Goal: Find specific page/section: Find specific page/section

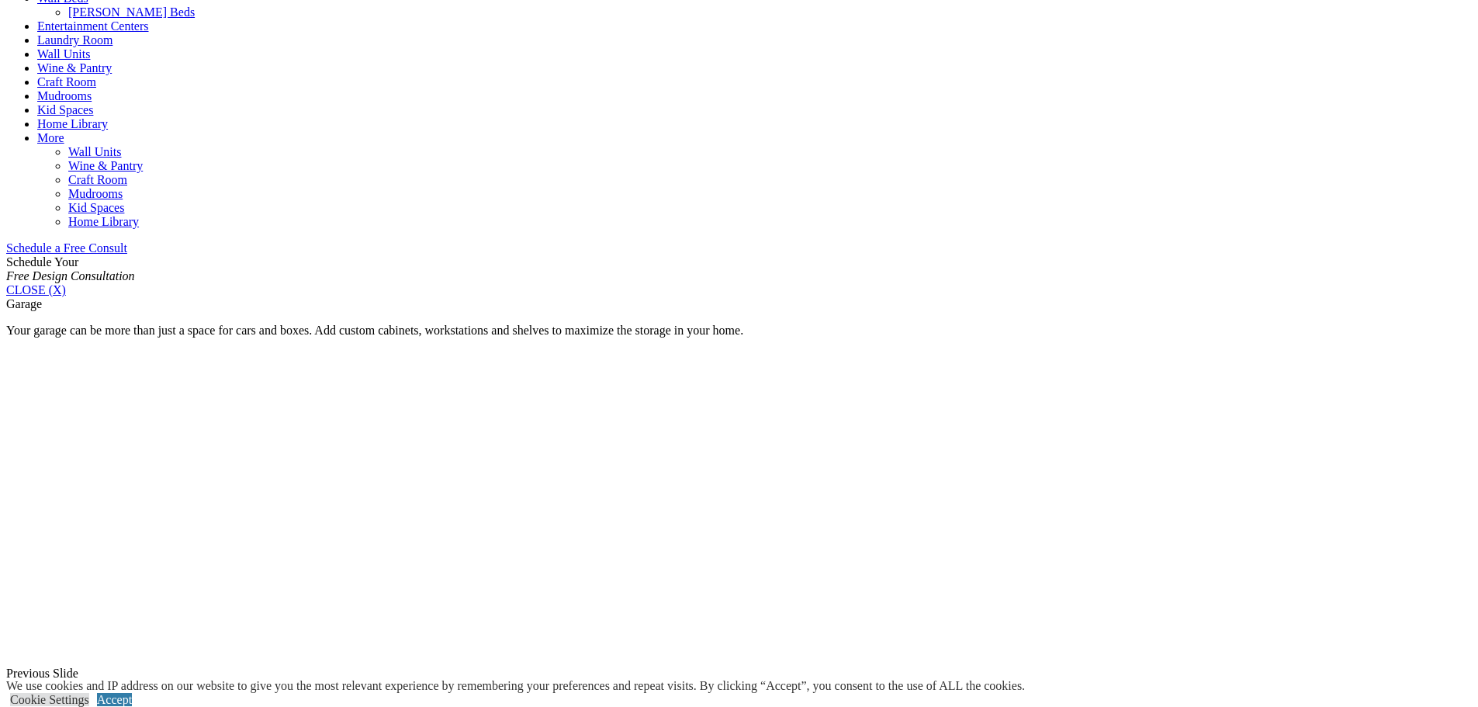
scroll to position [465, 0]
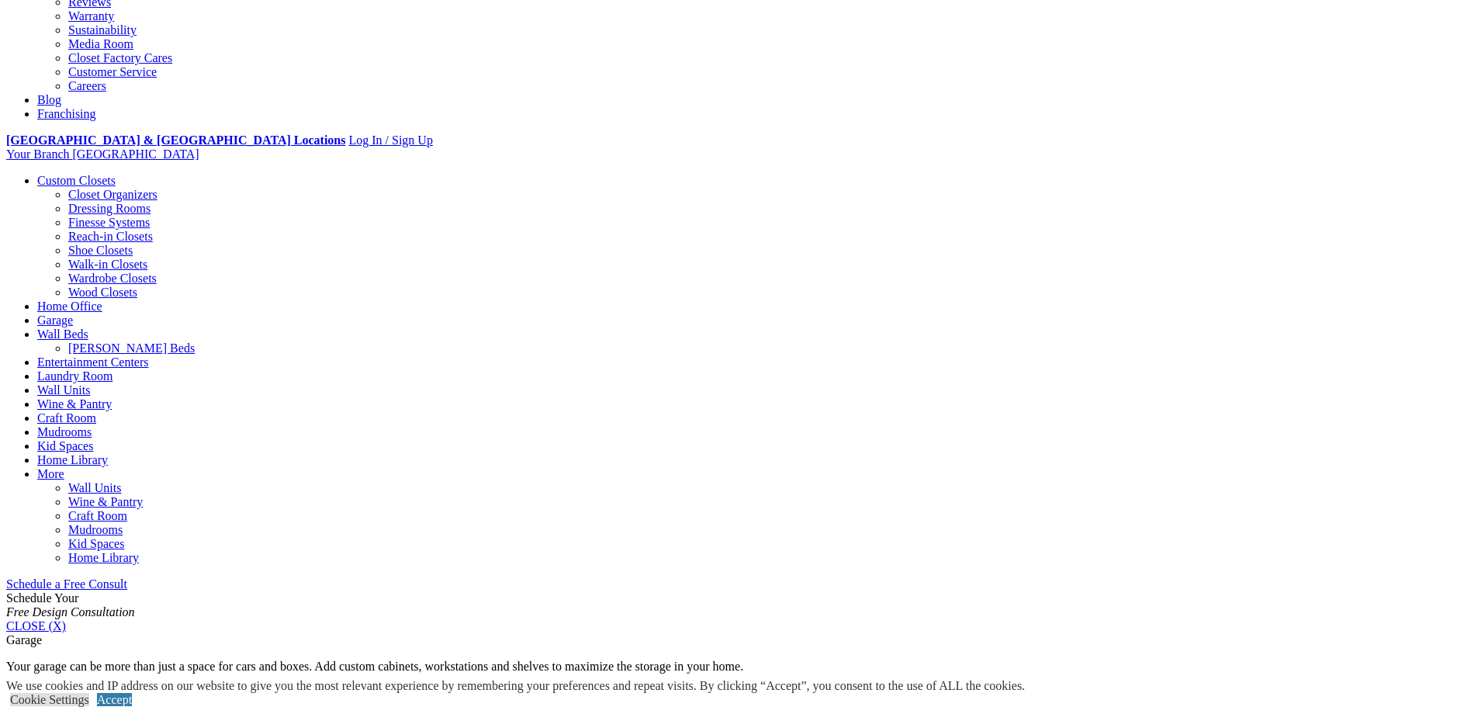
click at [73, 313] on link "Garage" at bounding box center [55, 319] width 36 height 13
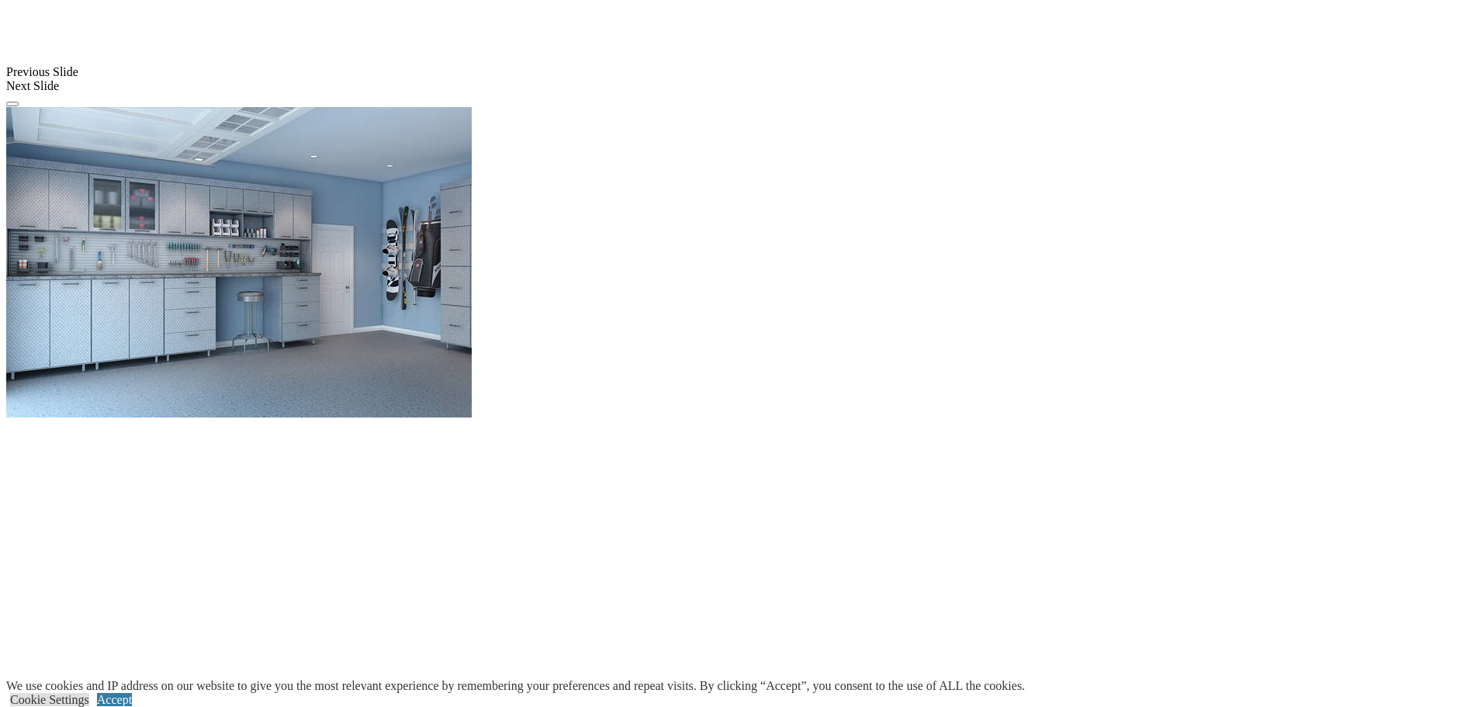
scroll to position [1474, 0]
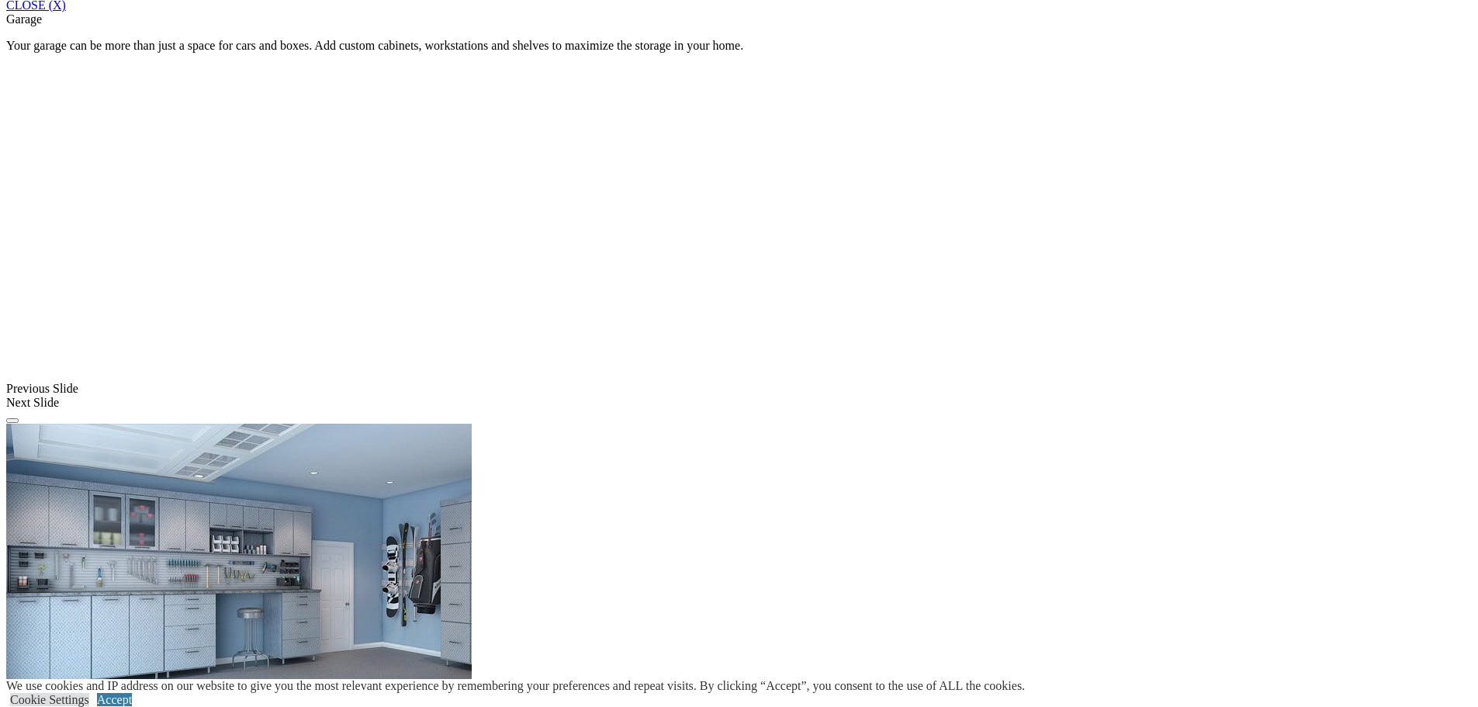
scroll to position [776, 0]
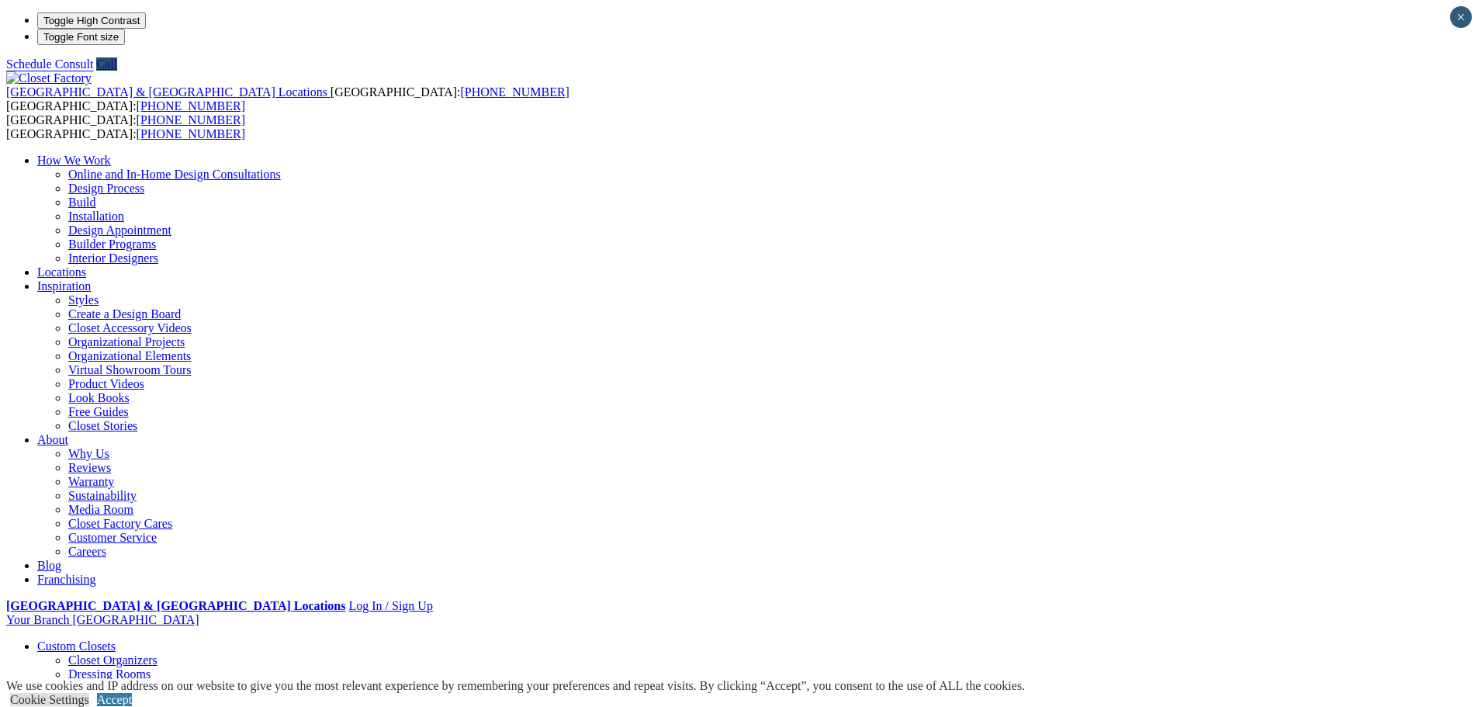
type input "*****"
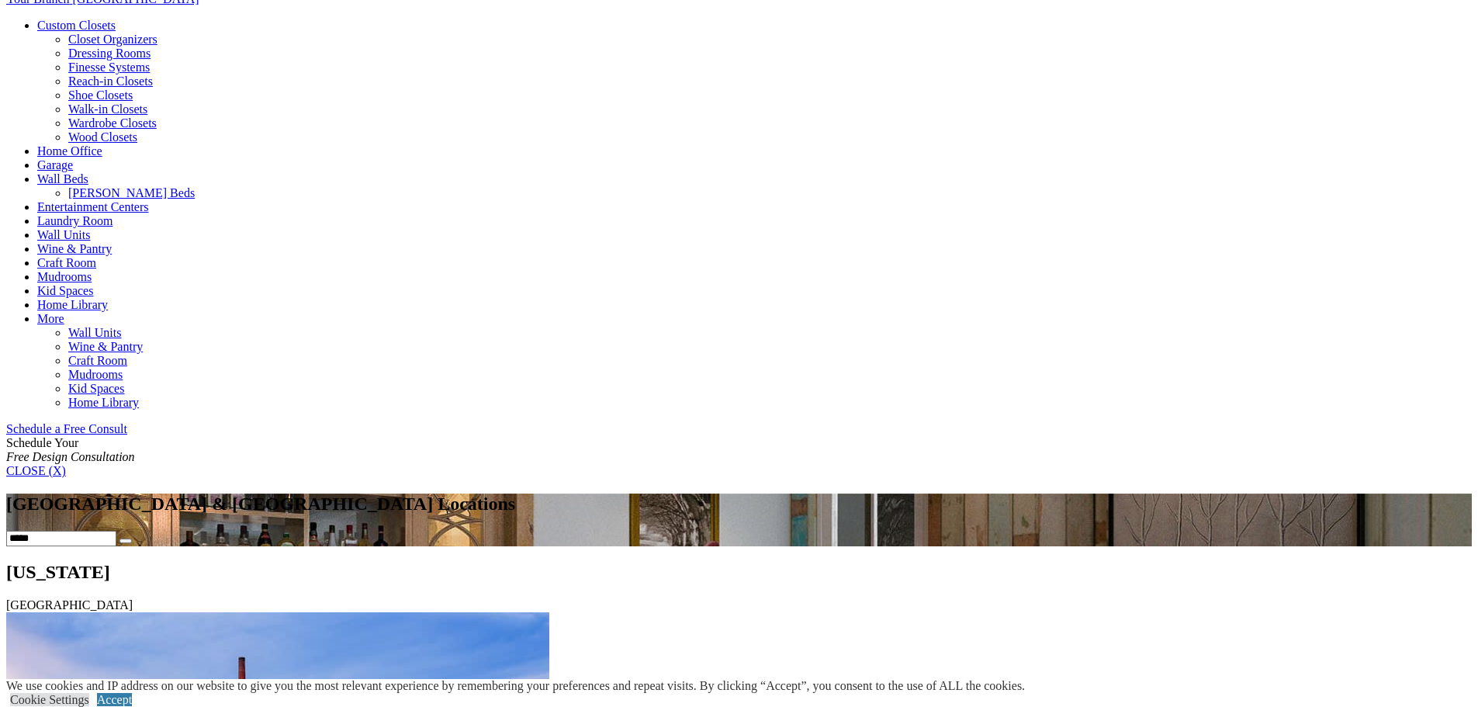
scroll to position [850, 0]
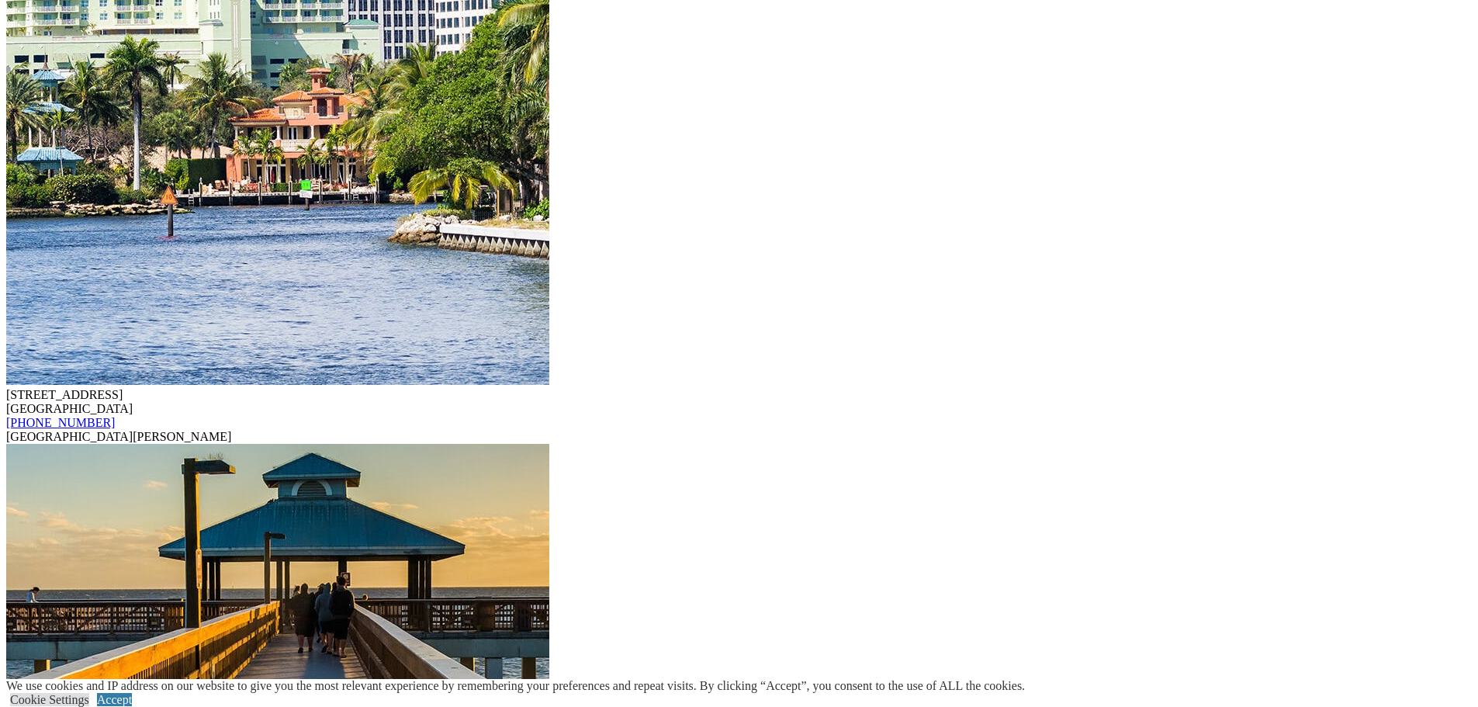
scroll to position [10396, 0]
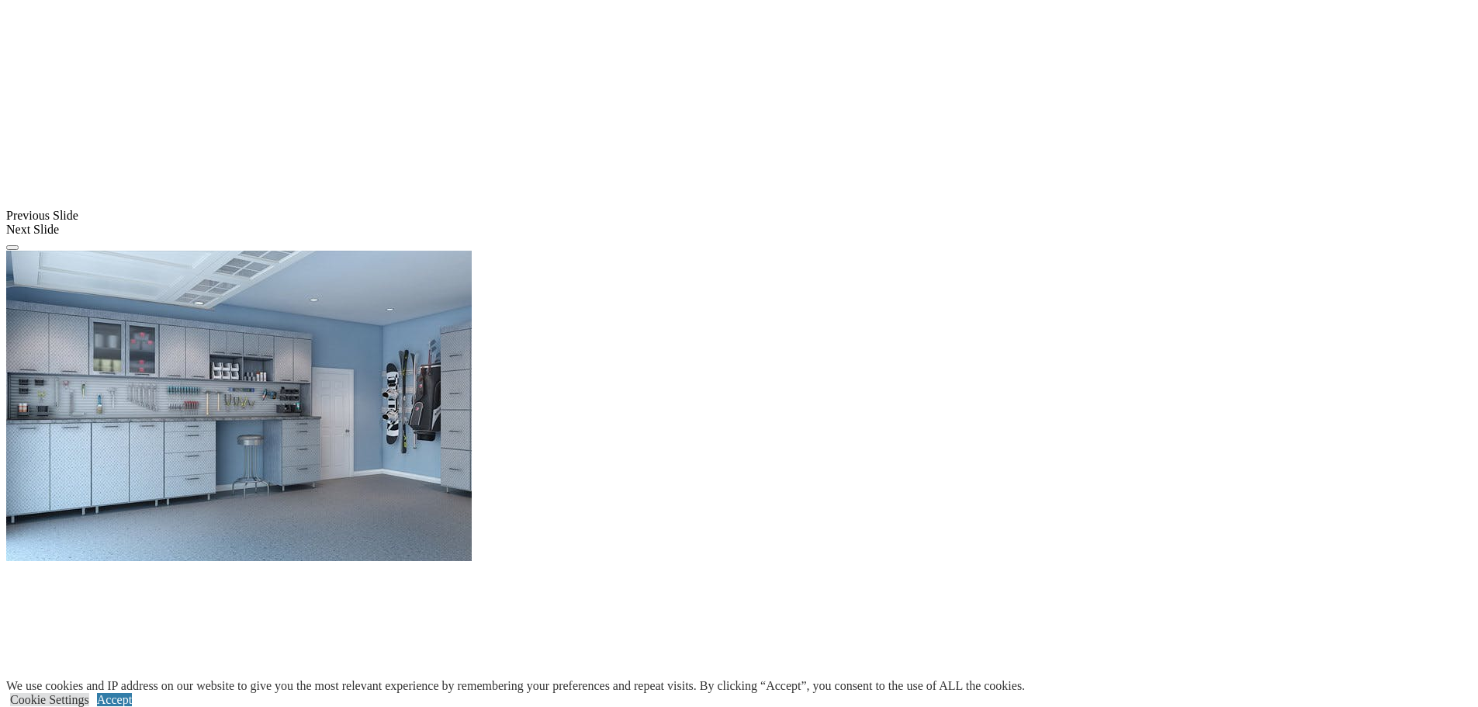
scroll to position [1319, 0]
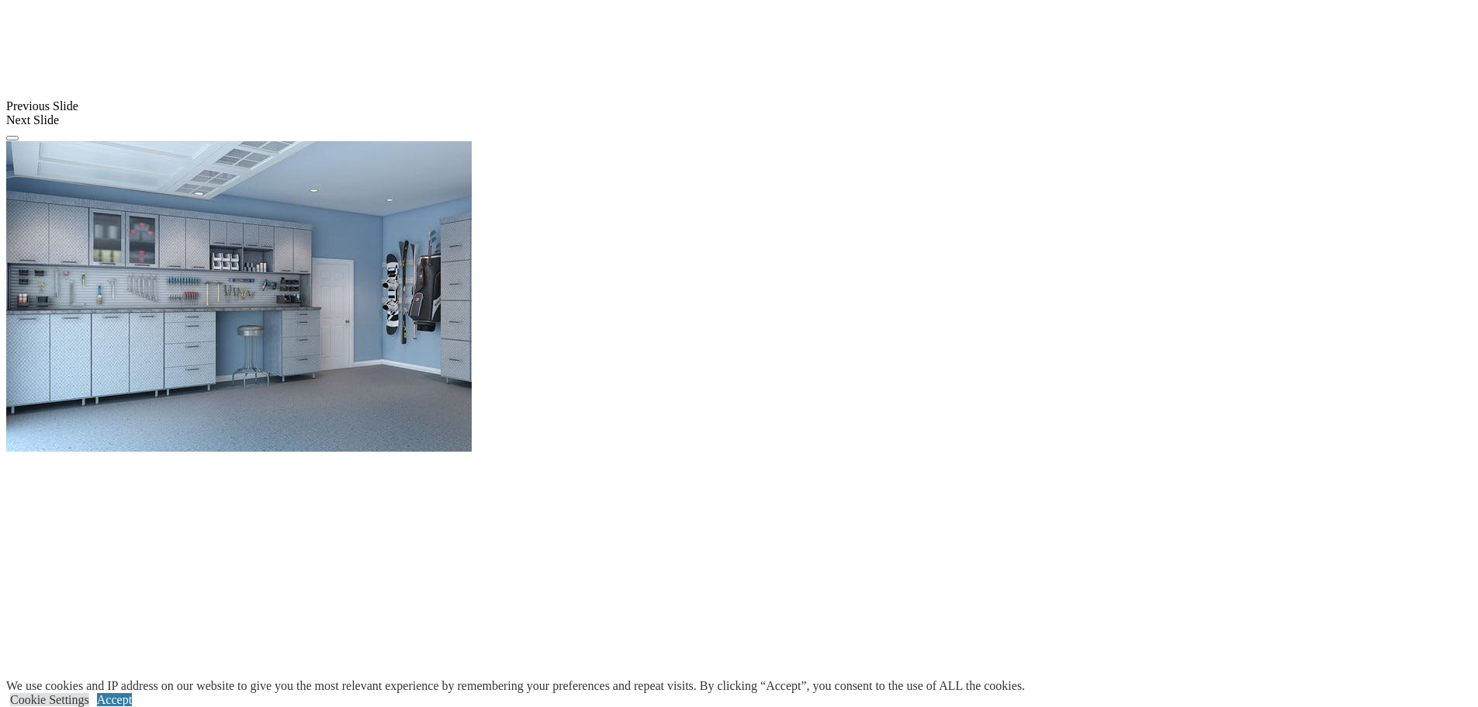
scroll to position [1396, 0]
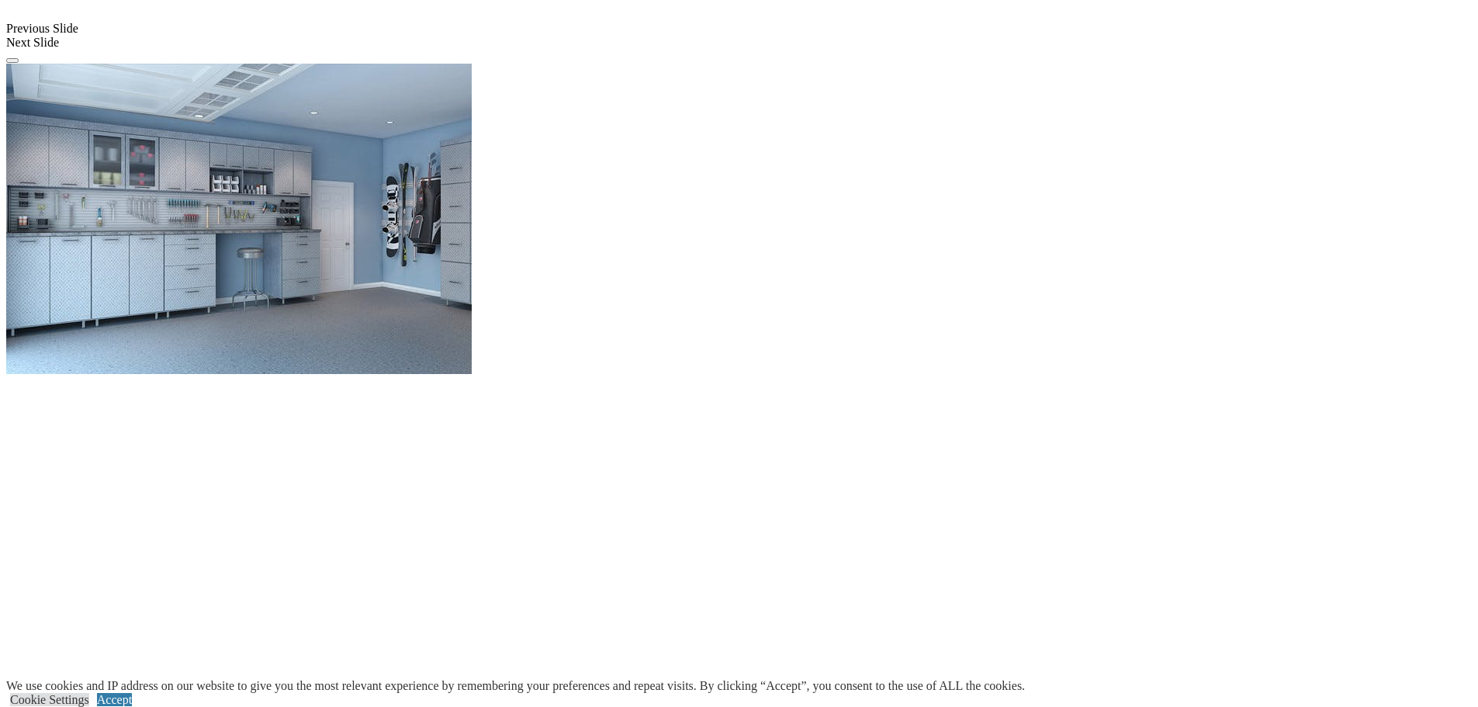
scroll to position [1474, 0]
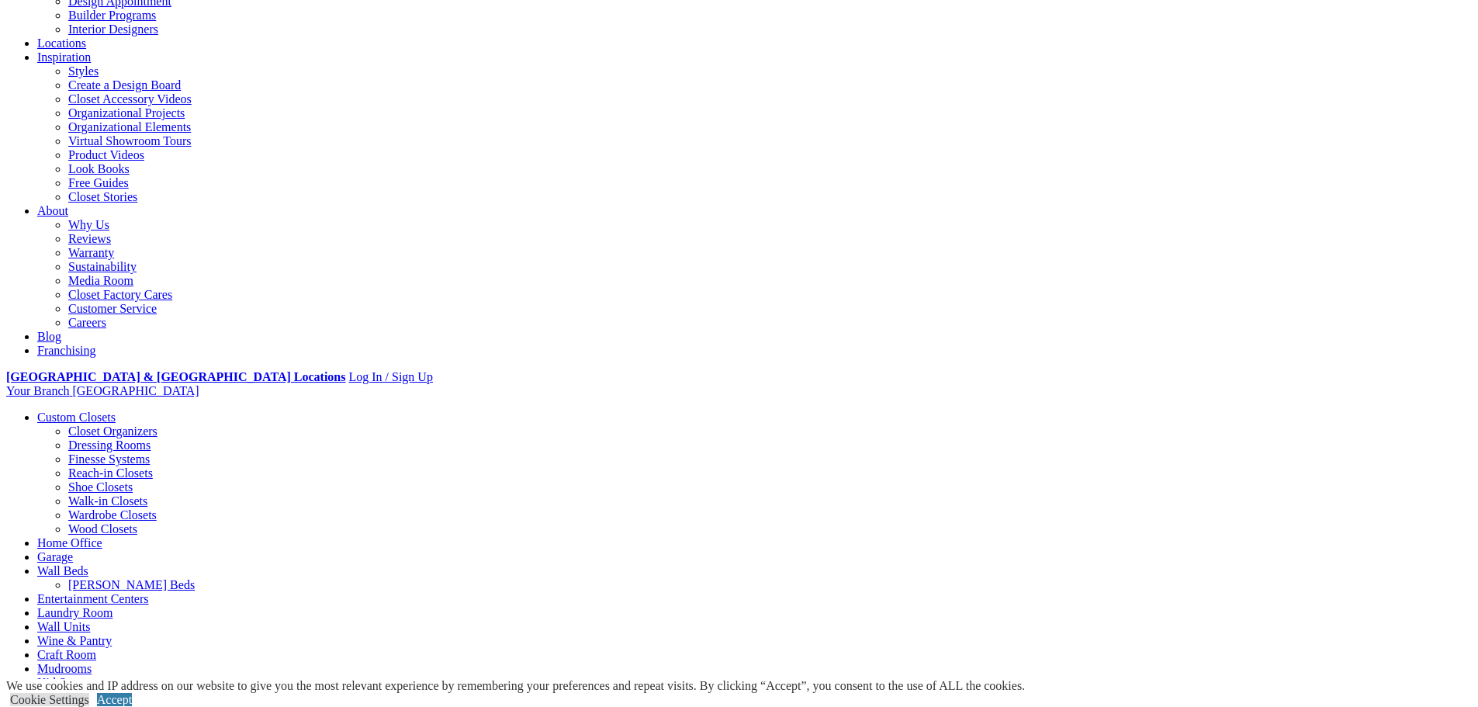
scroll to position [0, 0]
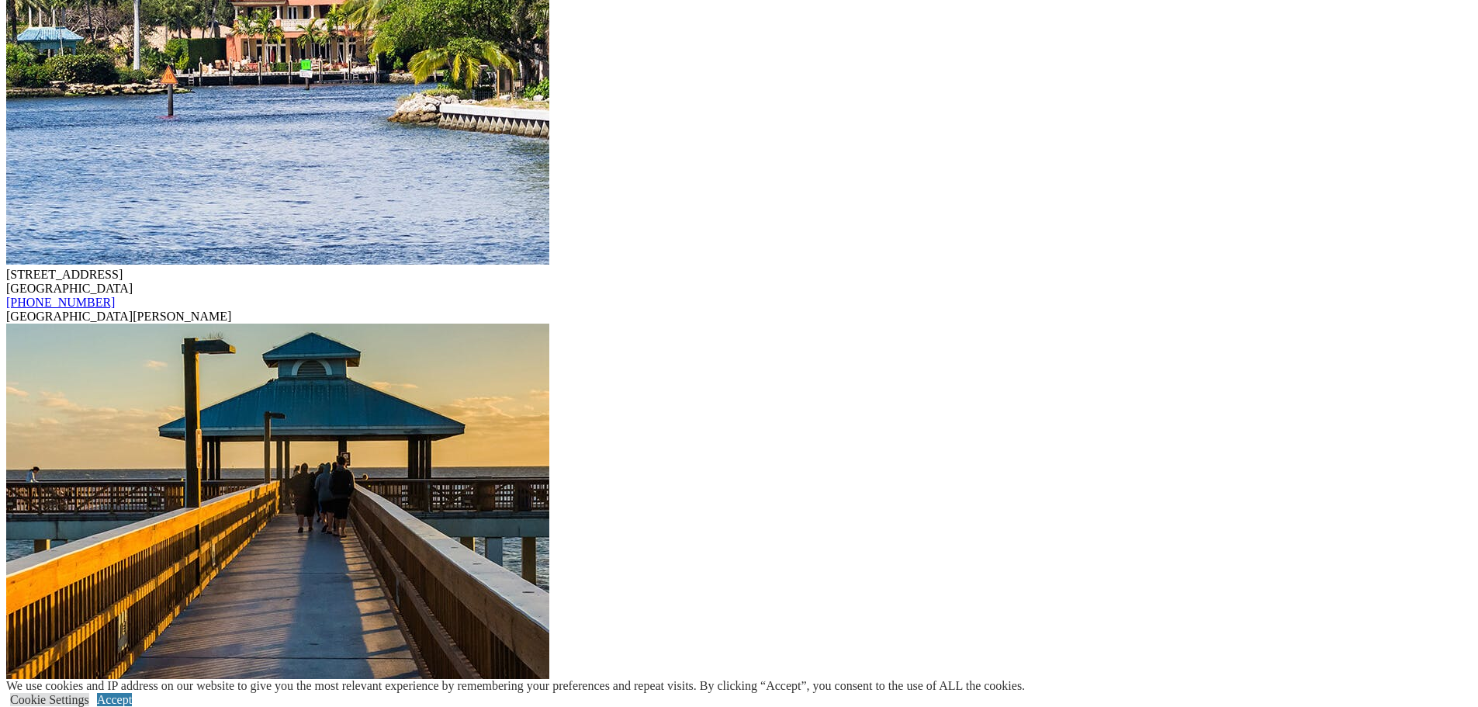
scroll to position [10638, 0]
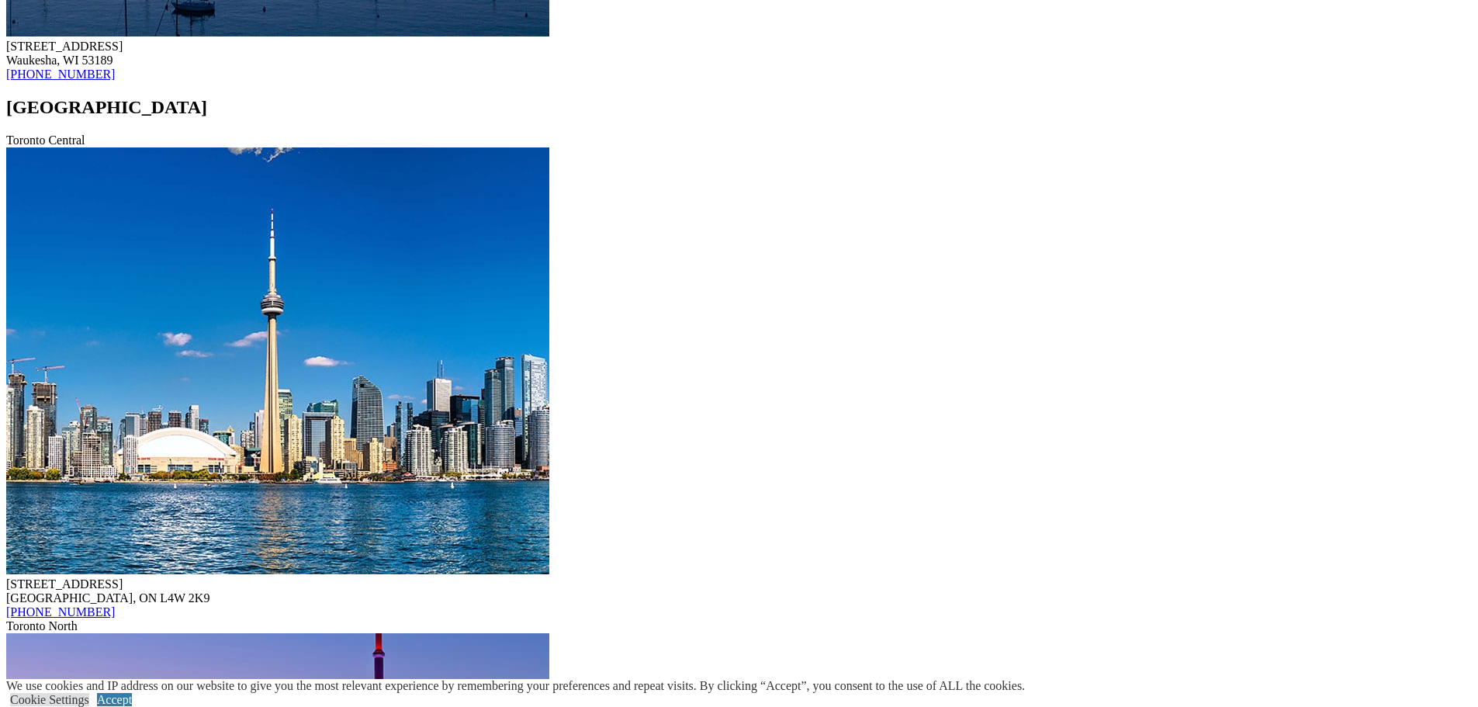
scroll to position [1241, 0]
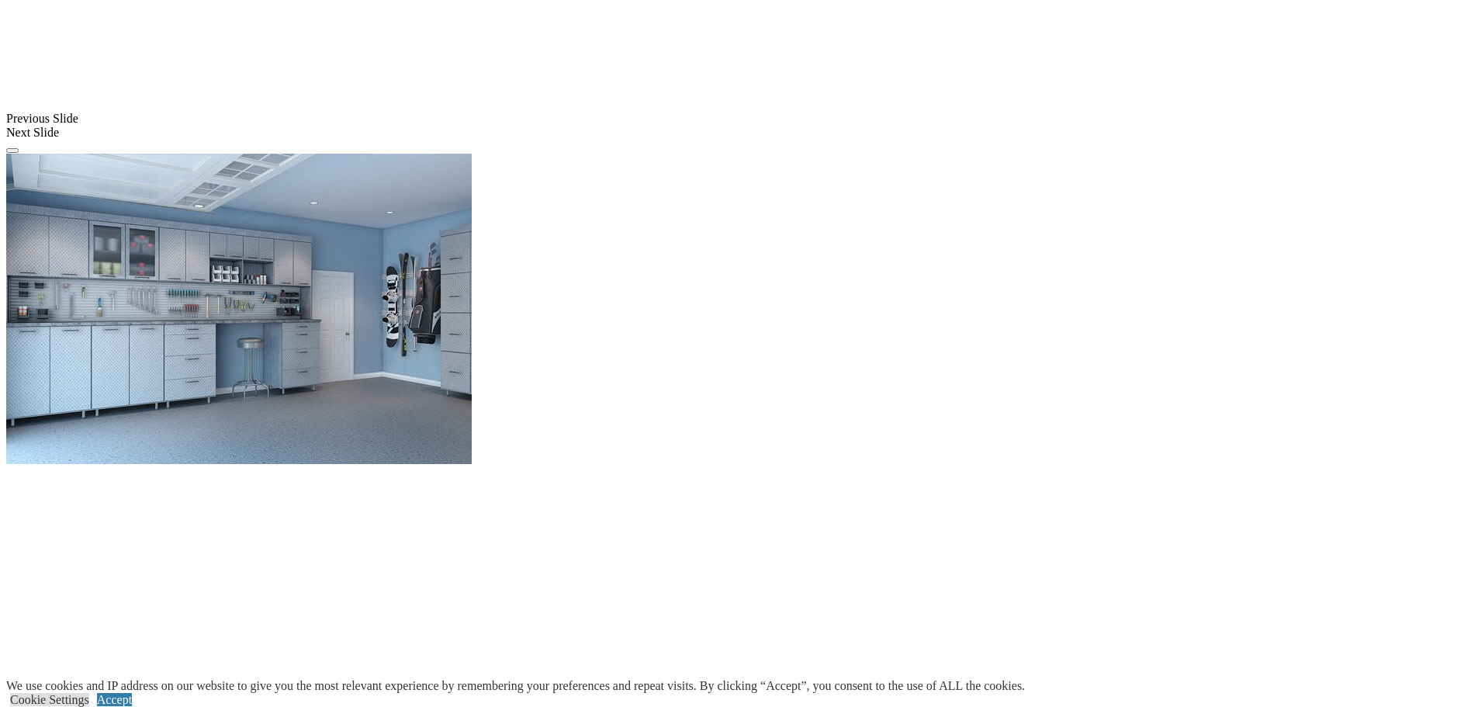
scroll to position [776, 0]
